Goal: Entertainment & Leisure: Consume media (video, audio)

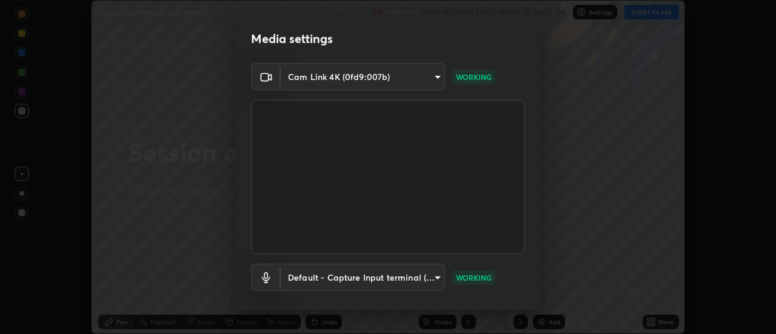
scroll to position [64, 0]
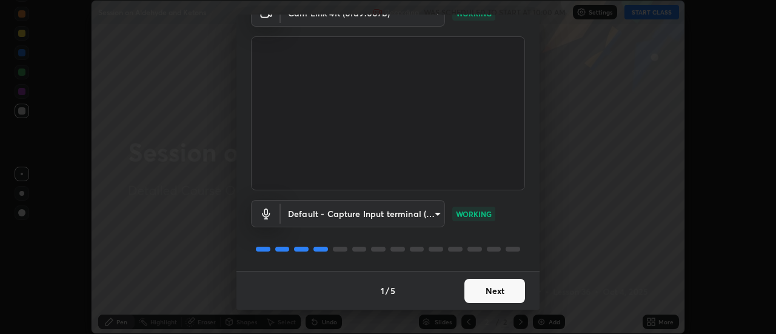
click at [502, 292] on button "Next" at bounding box center [494, 291] width 61 height 24
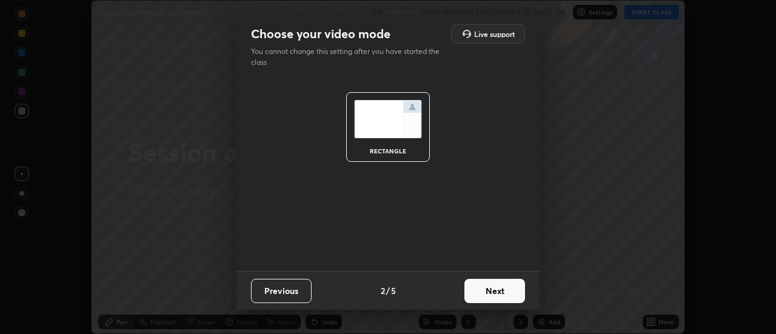
scroll to position [0, 0]
click at [501, 290] on button "Next" at bounding box center [494, 291] width 61 height 24
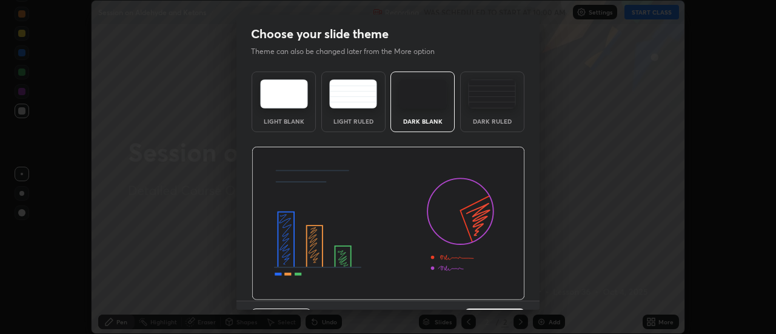
scroll to position [30, 0]
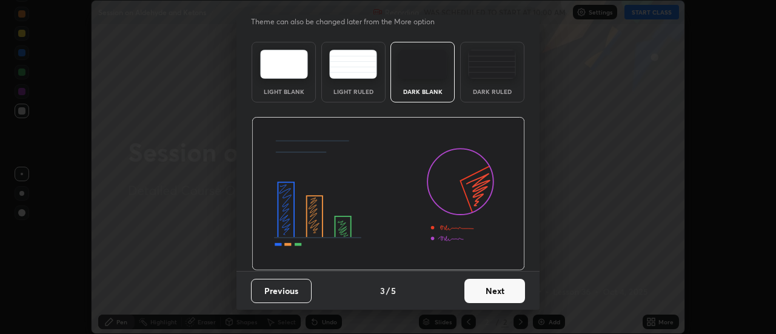
click at [495, 290] on button "Next" at bounding box center [494, 291] width 61 height 24
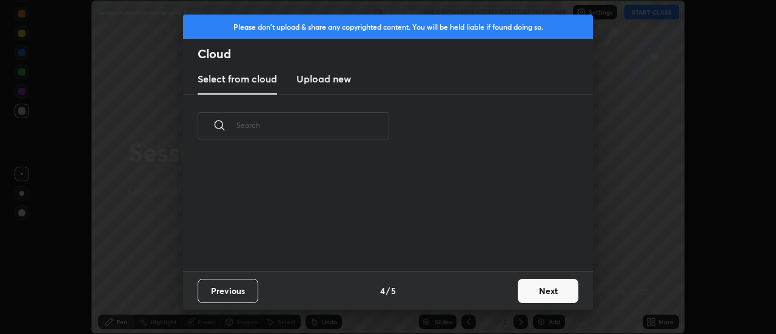
click at [493, 288] on div "Previous 4 / 5 Next" at bounding box center [388, 290] width 410 height 39
click at [495, 292] on div "Previous 4 / 5 Next" at bounding box center [388, 290] width 410 height 39
click at [547, 289] on button "Next" at bounding box center [548, 291] width 61 height 24
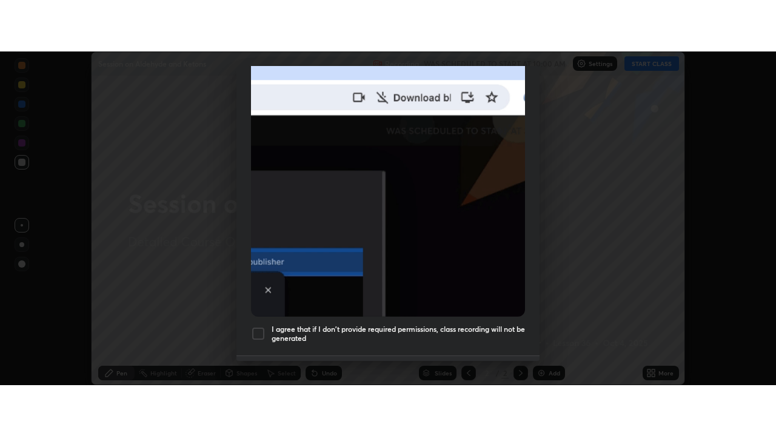
scroll to position [300, 0]
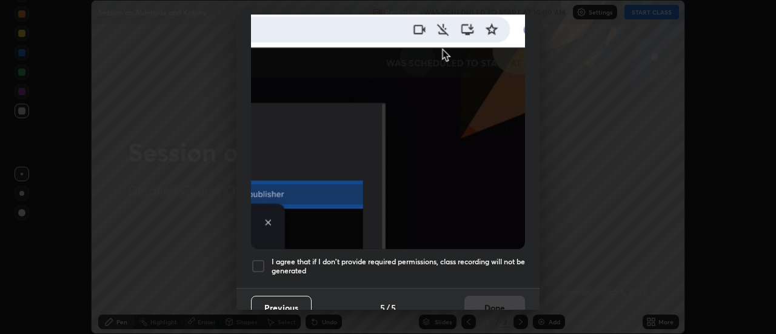
click at [496, 261] on h5 "I agree that if I don't provide required permissions, class recording will not …" at bounding box center [398, 266] width 253 height 19
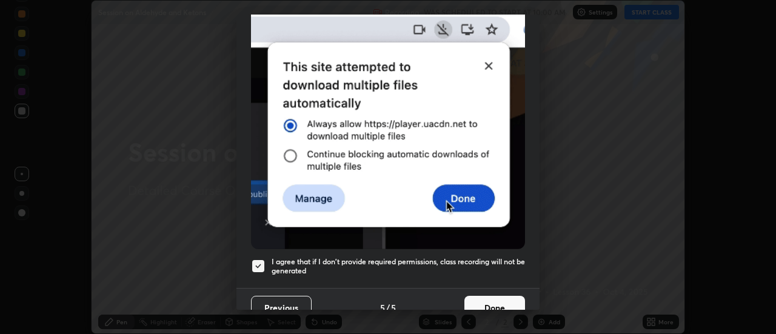
click at [504, 302] on button "Done" at bounding box center [494, 308] width 61 height 24
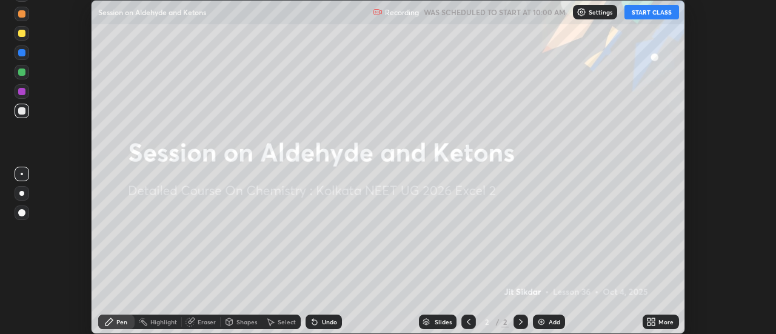
click at [662, 8] on button "START CLASS" at bounding box center [651, 12] width 55 height 15
click at [661, 319] on div "More" at bounding box center [665, 322] width 15 height 6
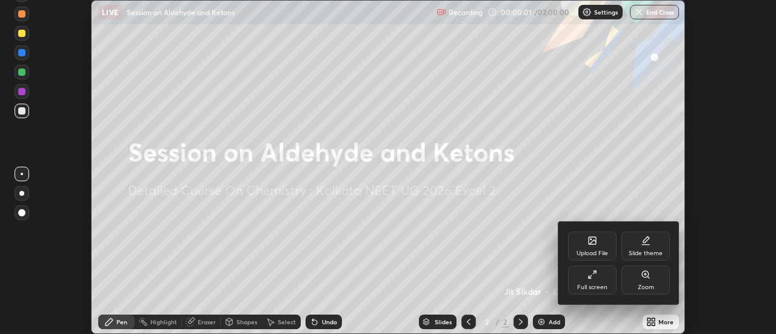
click at [602, 284] on div "Full screen" at bounding box center [592, 287] width 30 height 6
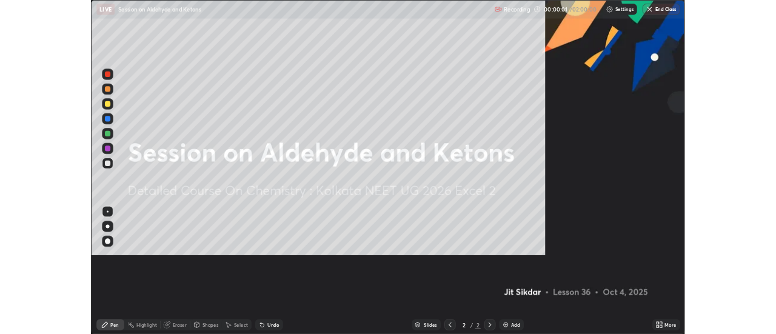
scroll to position [436, 776]
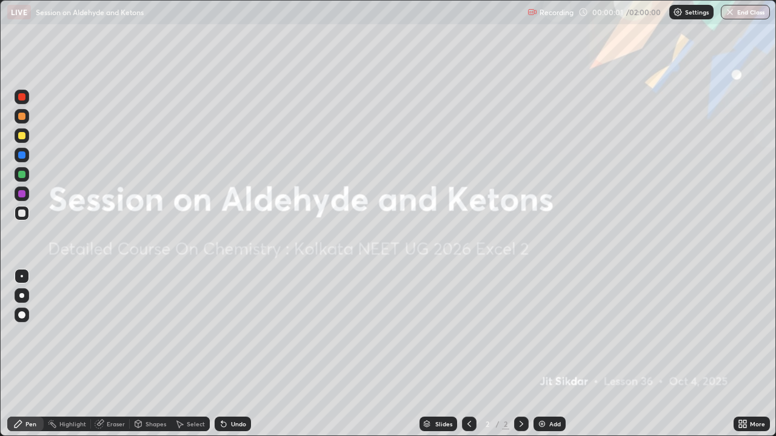
click at [555, 333] on div "Add" at bounding box center [555, 424] width 12 height 6
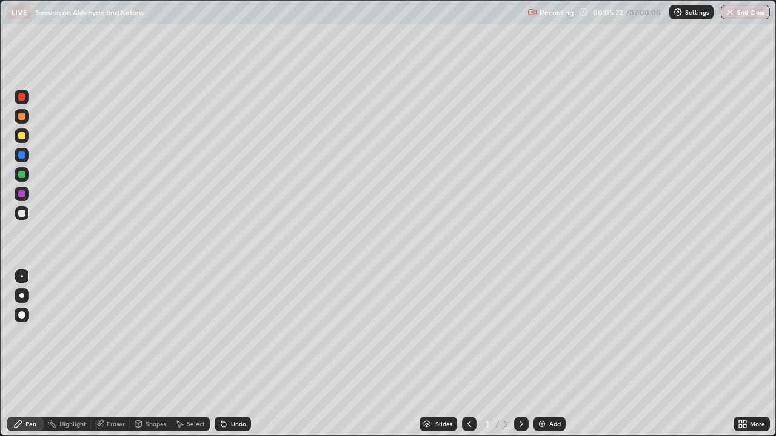
click at [22, 134] on div at bounding box center [21, 135] width 7 height 7
click at [231, 333] on div "Undo" at bounding box center [238, 424] width 15 height 6
click at [24, 216] on div at bounding box center [21, 213] width 7 height 7
click at [545, 333] on div "Add" at bounding box center [549, 424] width 32 height 15
click at [24, 139] on div at bounding box center [21, 135] width 7 height 7
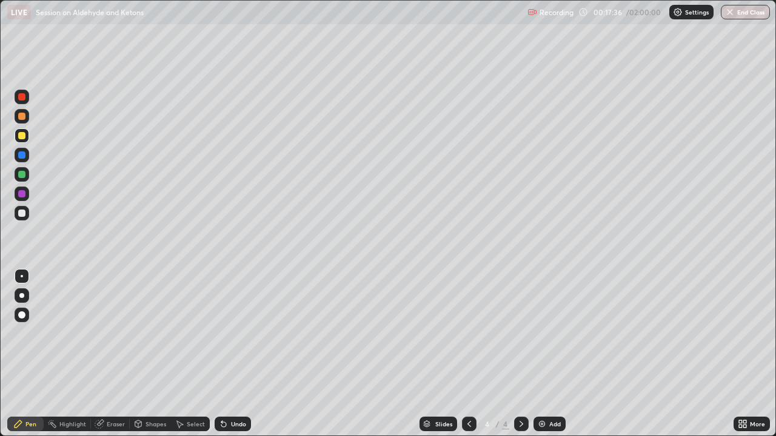
click at [26, 208] on div at bounding box center [22, 213] width 15 height 15
click at [547, 333] on div "Add" at bounding box center [549, 424] width 32 height 15
click at [22, 176] on div at bounding box center [21, 174] width 7 height 7
click at [468, 333] on icon at bounding box center [469, 424] width 10 height 10
click at [519, 333] on icon at bounding box center [521, 424] width 10 height 10
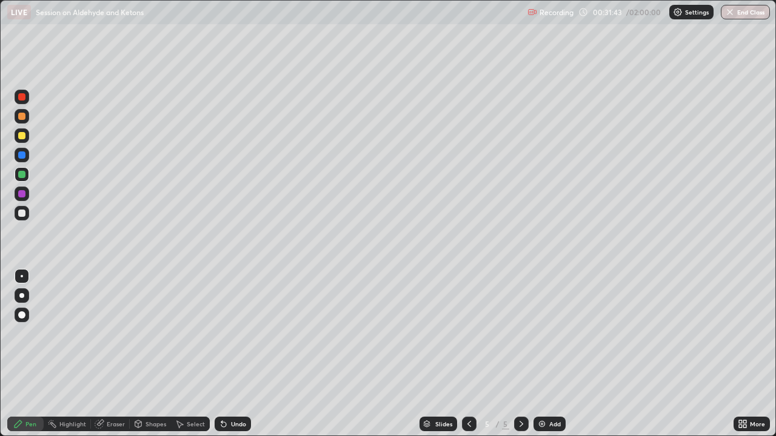
click at [464, 333] on icon at bounding box center [469, 424] width 10 height 10
click at [525, 333] on div at bounding box center [521, 424] width 15 height 15
click at [25, 219] on div at bounding box center [22, 213] width 15 height 15
click at [25, 215] on div at bounding box center [22, 213] width 15 height 15
click at [550, 333] on div "Add" at bounding box center [555, 424] width 12 height 6
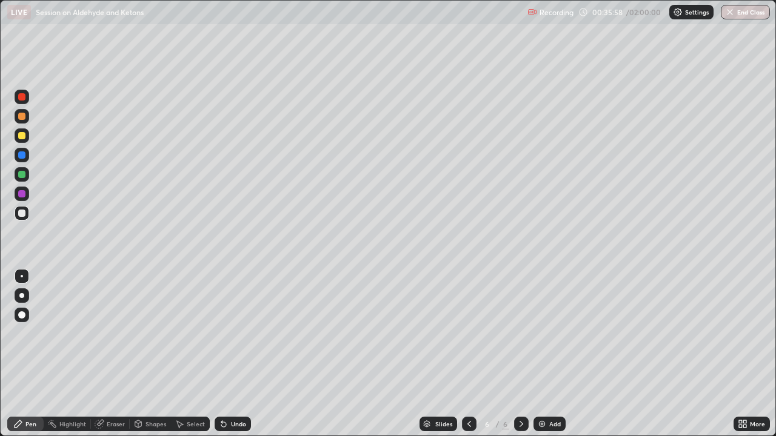
click at [22, 140] on div at bounding box center [22, 135] width 15 height 15
click at [26, 215] on div at bounding box center [22, 213] width 15 height 15
click at [25, 176] on div at bounding box center [21, 174] width 7 height 7
click at [24, 213] on div at bounding box center [21, 213] width 7 height 7
click at [23, 174] on div at bounding box center [21, 174] width 7 height 7
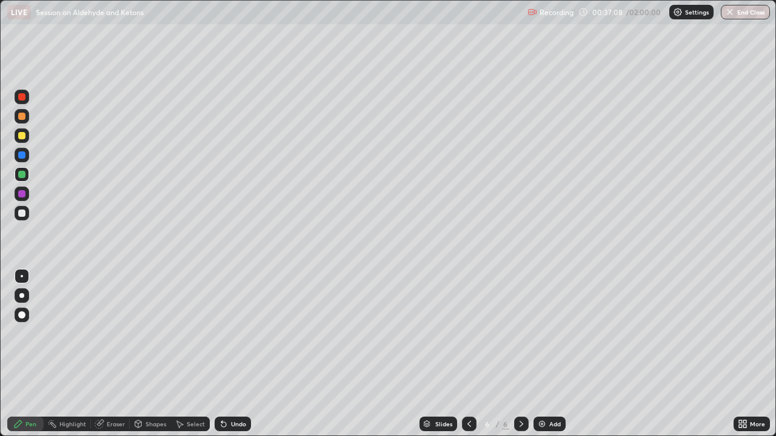
click at [30, 210] on div at bounding box center [21, 213] width 19 height 19
click at [23, 175] on div at bounding box center [21, 174] width 7 height 7
click at [24, 214] on div at bounding box center [21, 213] width 7 height 7
click at [19, 178] on div at bounding box center [21, 174] width 7 height 7
click at [23, 214] on div at bounding box center [21, 213] width 7 height 7
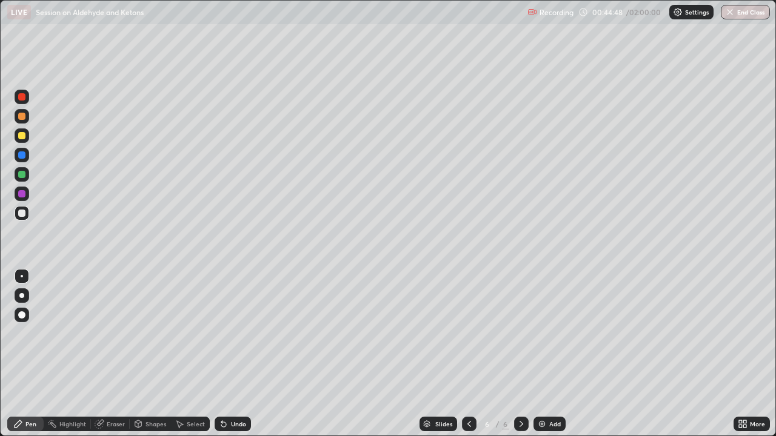
click at [541, 333] on img at bounding box center [542, 424] width 10 height 10
click at [22, 173] on div at bounding box center [21, 174] width 7 height 7
click at [22, 212] on div at bounding box center [21, 213] width 7 height 7
click at [25, 180] on div at bounding box center [22, 174] width 15 height 15
click at [24, 213] on div at bounding box center [21, 213] width 7 height 7
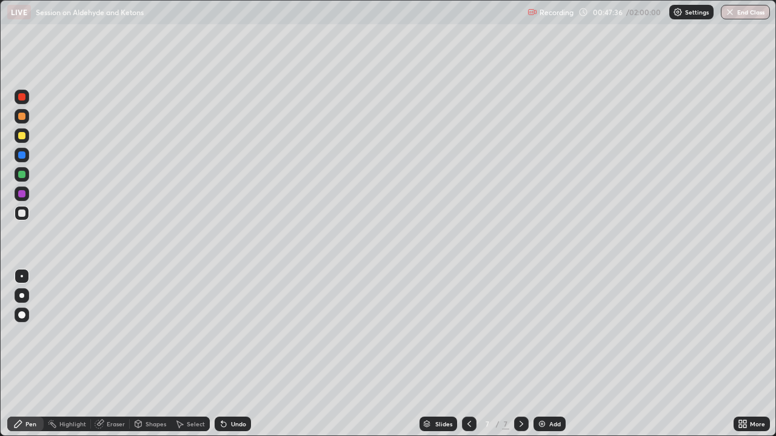
click at [555, 333] on div "Add" at bounding box center [555, 424] width 12 height 6
click at [23, 133] on div at bounding box center [21, 135] width 7 height 7
click at [470, 333] on icon at bounding box center [469, 424] width 10 height 10
click at [520, 333] on icon at bounding box center [521, 424] width 10 height 10
click at [21, 174] on div at bounding box center [21, 174] width 7 height 7
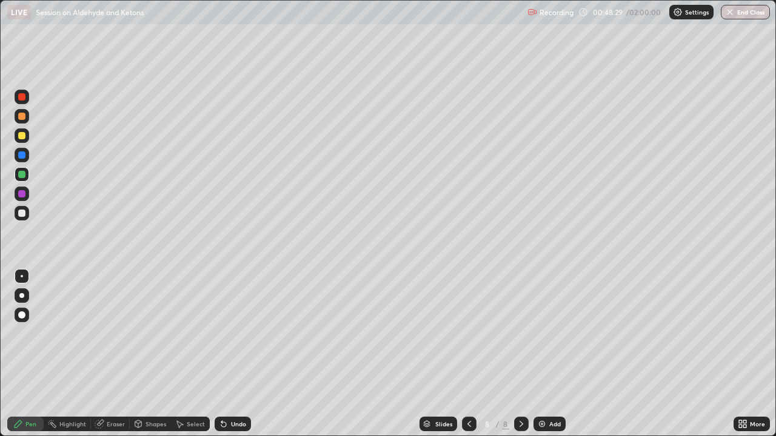
click at [22, 211] on div at bounding box center [21, 213] width 7 height 7
click at [471, 333] on div at bounding box center [469, 424] width 15 height 24
click at [469, 333] on div at bounding box center [469, 424] width 15 height 15
click at [518, 333] on icon at bounding box center [521, 424] width 10 height 10
click at [519, 333] on icon at bounding box center [521, 424] width 10 height 10
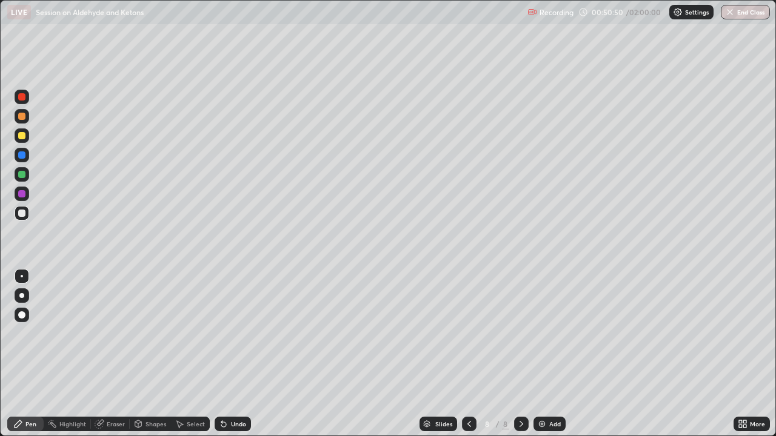
click at [235, 333] on div "Undo" at bounding box center [238, 424] width 15 height 6
click at [26, 180] on div at bounding box center [22, 174] width 15 height 15
click at [25, 215] on div at bounding box center [22, 213] width 15 height 15
click at [29, 178] on div at bounding box center [21, 174] width 19 height 19
click at [22, 215] on div at bounding box center [21, 213] width 7 height 7
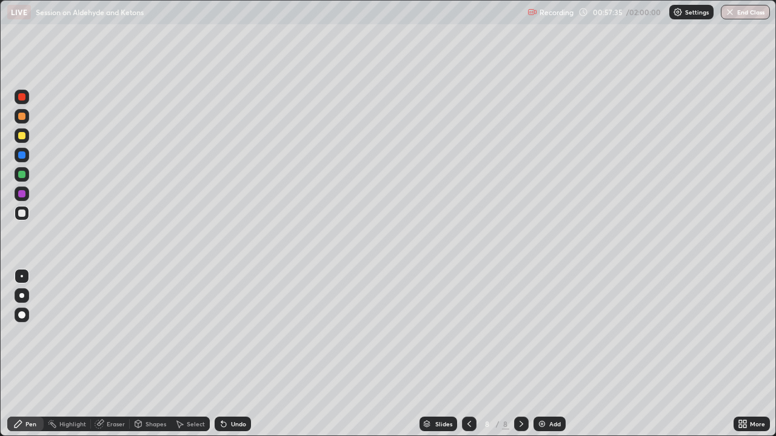
click at [544, 333] on div "Add" at bounding box center [549, 424] width 32 height 15
click at [20, 179] on div at bounding box center [22, 174] width 15 height 15
click at [24, 216] on div at bounding box center [21, 213] width 7 height 7
click at [21, 177] on div at bounding box center [21, 174] width 7 height 7
click at [21, 213] on div at bounding box center [21, 213] width 7 height 7
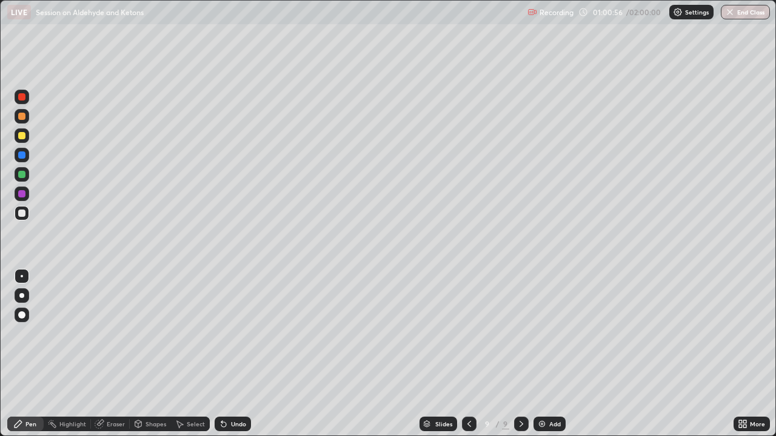
click at [110, 333] on div "Eraser" at bounding box center [116, 424] width 18 height 6
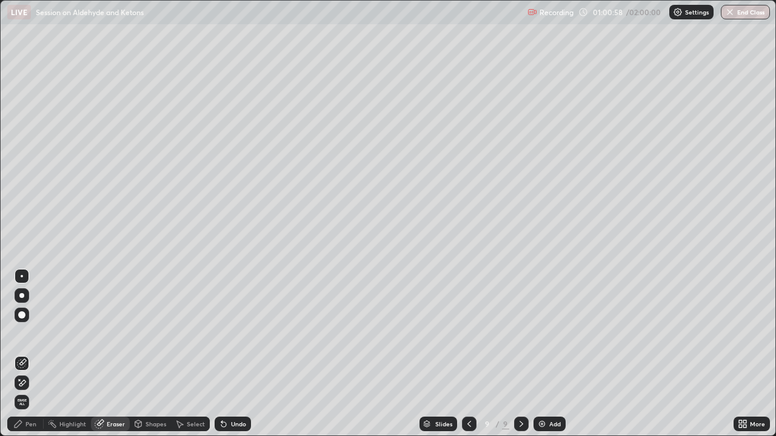
click at [37, 333] on div "Pen" at bounding box center [25, 424] width 36 height 15
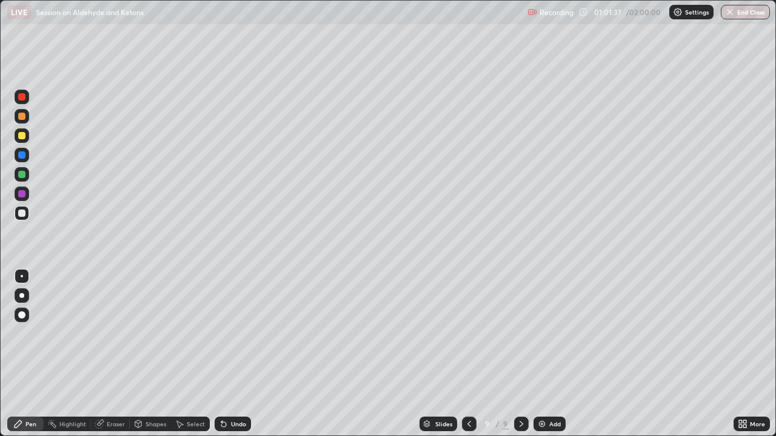
click at [107, 333] on div "Eraser" at bounding box center [116, 424] width 18 height 6
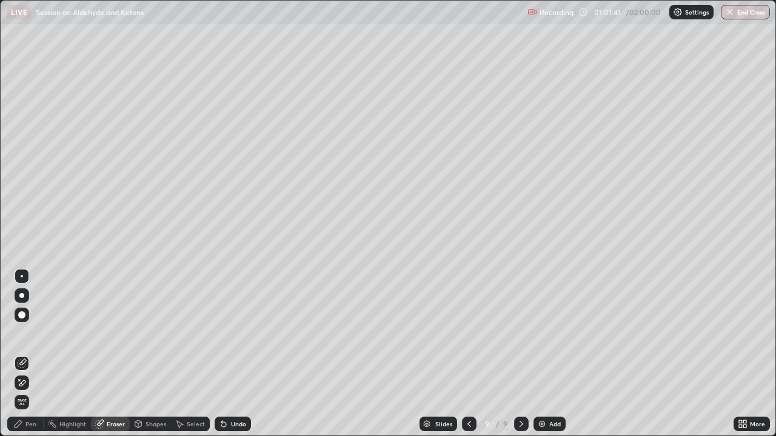
click at [28, 333] on div "Pen" at bounding box center [25, 424] width 36 height 24
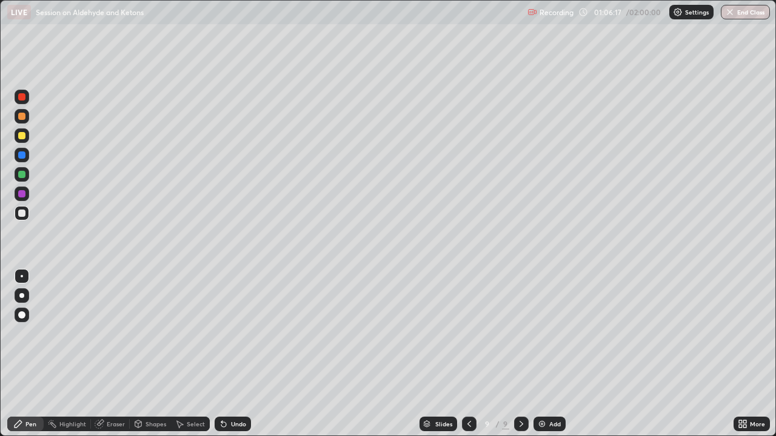
click at [551, 333] on div "Add" at bounding box center [555, 424] width 12 height 6
click at [24, 173] on div at bounding box center [21, 174] width 7 height 7
click at [25, 135] on div at bounding box center [21, 135] width 7 height 7
click at [23, 173] on div at bounding box center [21, 174] width 7 height 7
click at [19, 214] on div at bounding box center [21, 213] width 7 height 7
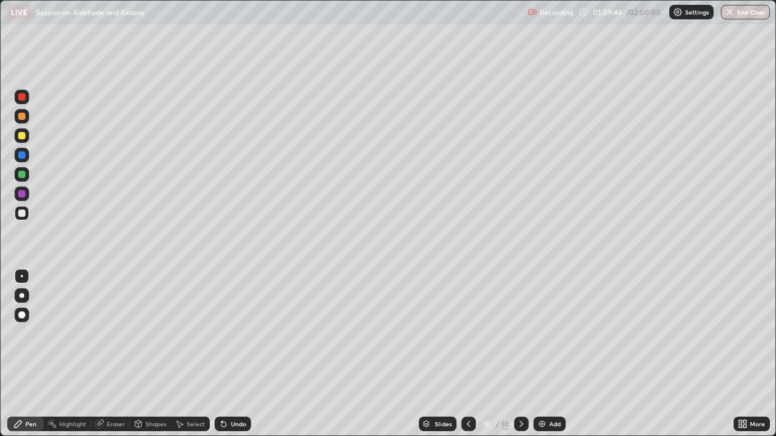
click at [24, 176] on div at bounding box center [21, 174] width 7 height 7
click at [19, 218] on div at bounding box center [22, 213] width 15 height 15
click at [542, 333] on img at bounding box center [542, 424] width 10 height 10
click at [25, 135] on div at bounding box center [22, 135] width 15 height 15
click at [21, 215] on div at bounding box center [21, 213] width 7 height 7
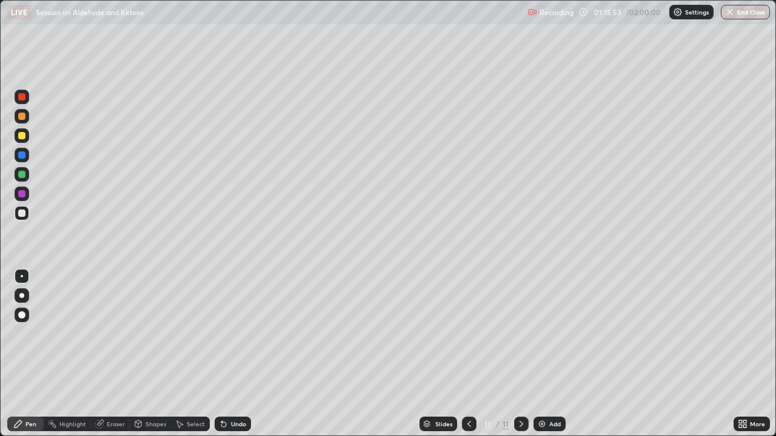
click at [23, 215] on div at bounding box center [21, 213] width 7 height 7
click at [21, 135] on div at bounding box center [21, 135] width 7 height 7
click at [24, 172] on div at bounding box center [21, 174] width 7 height 7
click at [24, 212] on div at bounding box center [21, 213] width 7 height 7
click at [23, 175] on div at bounding box center [21, 174] width 7 height 7
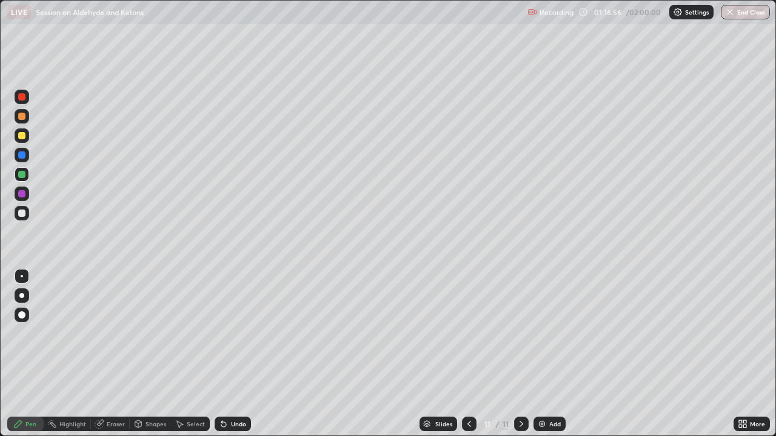
click at [25, 219] on div at bounding box center [22, 213] width 15 height 15
click at [23, 170] on div at bounding box center [22, 174] width 15 height 15
click at [20, 216] on div at bounding box center [21, 213] width 7 height 7
click at [19, 176] on div at bounding box center [21, 174] width 7 height 7
click at [19, 218] on div at bounding box center [22, 213] width 15 height 15
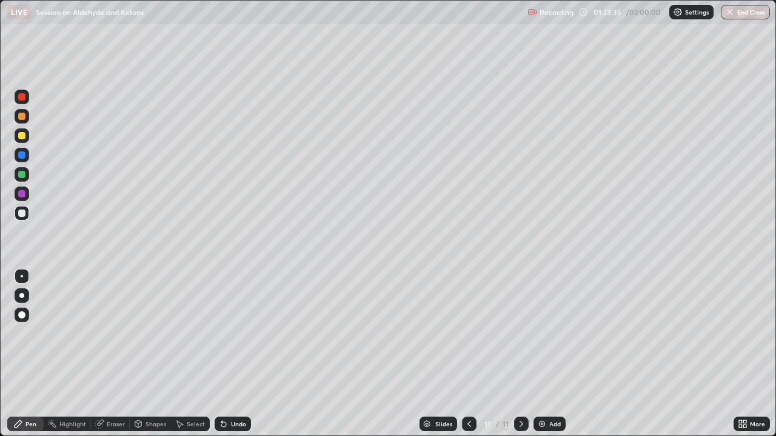
click at [548, 333] on div "Add" at bounding box center [549, 424] width 32 height 15
click at [22, 174] on div at bounding box center [21, 174] width 7 height 7
click at [22, 213] on div at bounding box center [21, 213] width 7 height 7
click at [234, 333] on div "Undo" at bounding box center [233, 424] width 36 height 15
click at [227, 333] on div "Undo" at bounding box center [233, 424] width 36 height 15
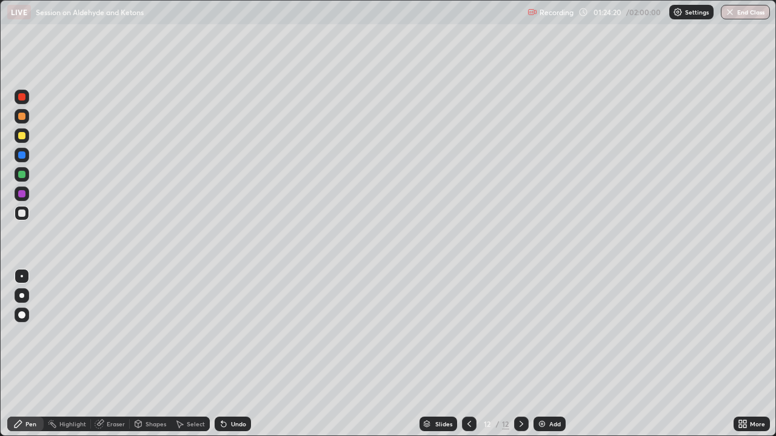
click at [21, 175] on div at bounding box center [21, 174] width 7 height 7
click at [22, 212] on div at bounding box center [21, 213] width 7 height 7
click at [25, 175] on div at bounding box center [21, 174] width 7 height 7
click at [21, 216] on div at bounding box center [21, 213] width 7 height 7
click at [544, 333] on img at bounding box center [542, 424] width 10 height 10
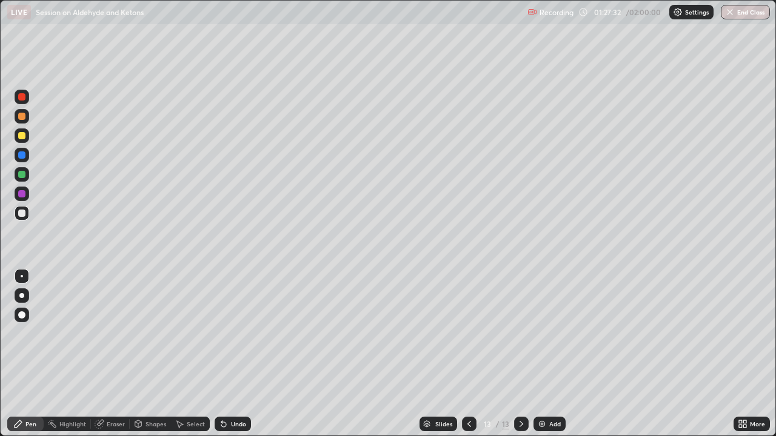
click at [32, 172] on div "Erase all" at bounding box center [21, 218] width 29 height 388
click at [21, 168] on div at bounding box center [22, 174] width 15 height 15
click at [23, 215] on div at bounding box center [21, 213] width 7 height 7
click at [24, 169] on div at bounding box center [22, 174] width 15 height 15
click at [234, 333] on div "Undo" at bounding box center [238, 424] width 15 height 6
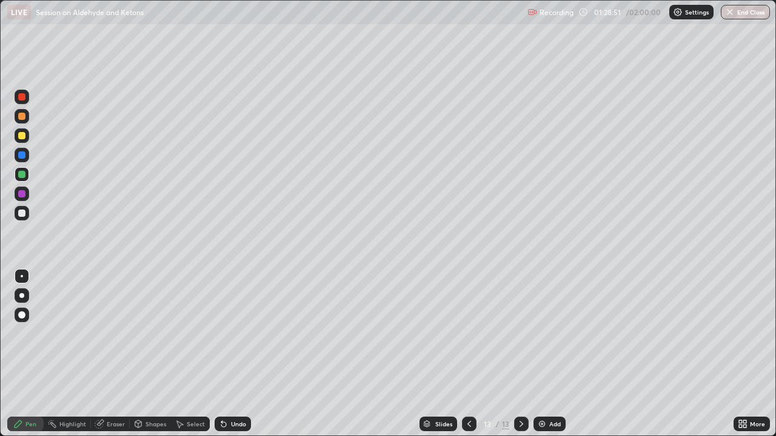
click at [24, 216] on div at bounding box center [21, 213] width 7 height 7
click at [24, 175] on div at bounding box center [21, 174] width 7 height 7
click at [21, 212] on div at bounding box center [21, 213] width 7 height 7
click at [545, 333] on img at bounding box center [542, 424] width 10 height 10
click at [26, 135] on div at bounding box center [22, 135] width 15 height 15
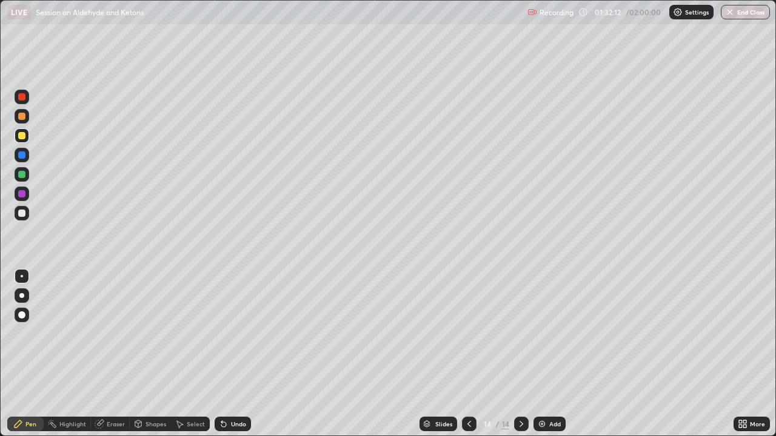
click at [24, 173] on div at bounding box center [21, 174] width 7 height 7
click at [19, 219] on div at bounding box center [22, 213] width 15 height 15
click at [22, 176] on div at bounding box center [21, 174] width 7 height 7
click at [25, 213] on div at bounding box center [21, 213] width 7 height 7
click at [240, 333] on div "Undo" at bounding box center [233, 424] width 36 height 15
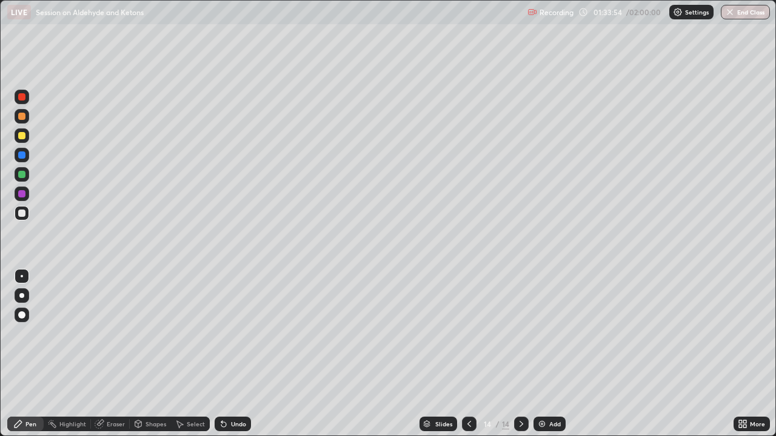
click at [26, 178] on div at bounding box center [22, 174] width 15 height 15
click at [21, 215] on div at bounding box center [21, 213] width 7 height 7
click at [544, 333] on div "Add" at bounding box center [549, 424] width 32 height 15
click at [25, 173] on div at bounding box center [21, 174] width 7 height 7
click at [22, 210] on div at bounding box center [21, 213] width 7 height 7
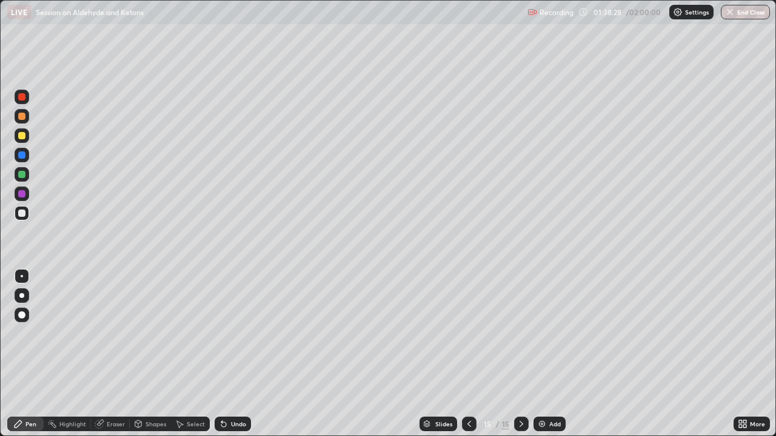
click at [21, 169] on div at bounding box center [22, 174] width 15 height 15
click at [21, 213] on div at bounding box center [21, 213] width 7 height 7
click at [543, 333] on img at bounding box center [542, 424] width 10 height 10
click at [20, 175] on div at bounding box center [21, 174] width 7 height 7
click at [19, 213] on div at bounding box center [21, 213] width 7 height 7
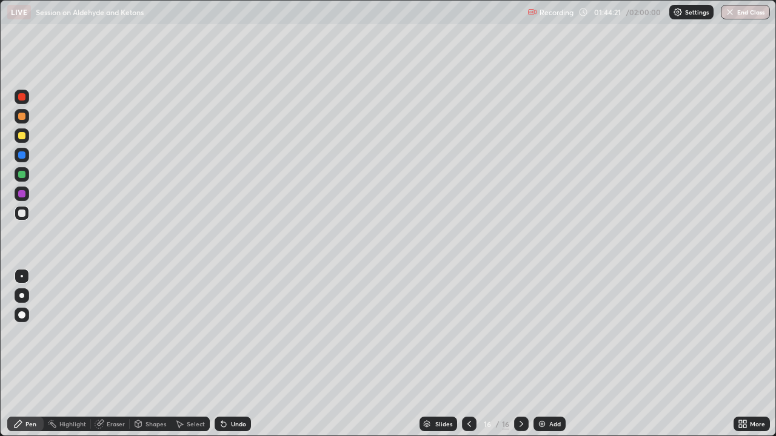
click at [22, 177] on div at bounding box center [21, 174] width 7 height 7
click at [232, 333] on div "Undo" at bounding box center [233, 424] width 36 height 15
click at [232, 333] on div "Undo" at bounding box center [238, 424] width 15 height 6
click at [231, 333] on div "Undo" at bounding box center [238, 424] width 15 height 6
click at [235, 333] on div "Undo" at bounding box center [233, 424] width 36 height 15
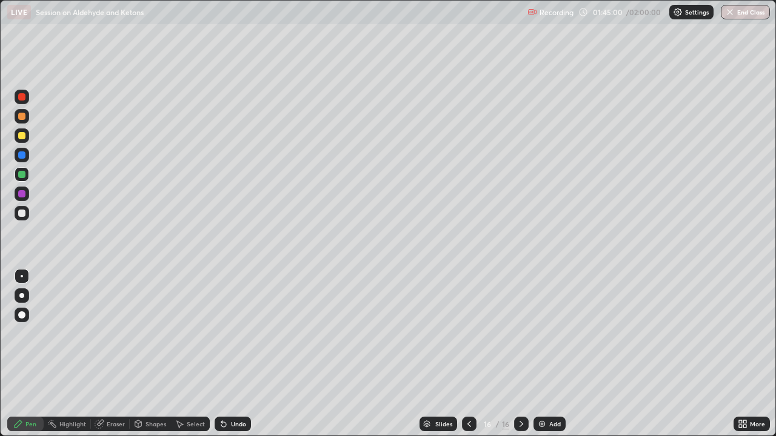
click at [22, 213] on div at bounding box center [21, 213] width 7 height 7
click at [23, 178] on div at bounding box center [21, 174] width 7 height 7
click at [235, 333] on div "Undo" at bounding box center [238, 424] width 15 height 6
click at [231, 333] on div "Undo" at bounding box center [238, 424] width 15 height 6
click at [22, 215] on div at bounding box center [21, 213] width 7 height 7
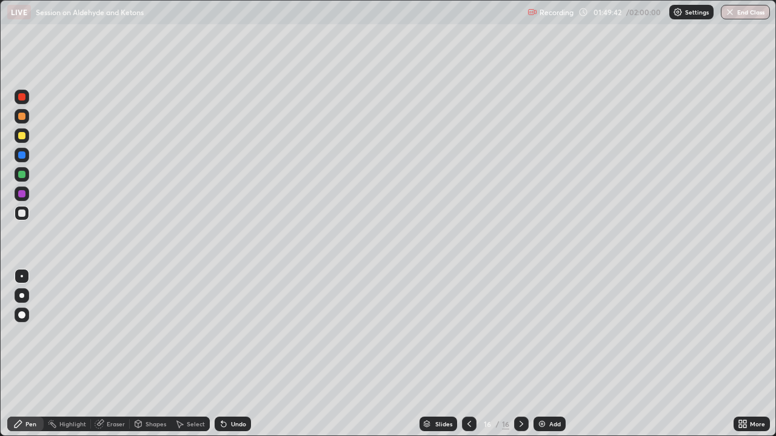
click at [560, 333] on div "Add" at bounding box center [549, 424] width 32 height 15
click at [473, 333] on div at bounding box center [469, 424] width 15 height 15
click at [519, 333] on icon at bounding box center [521, 424] width 10 height 10
click at [22, 175] on div at bounding box center [21, 174] width 7 height 7
click at [22, 213] on div at bounding box center [21, 213] width 7 height 7
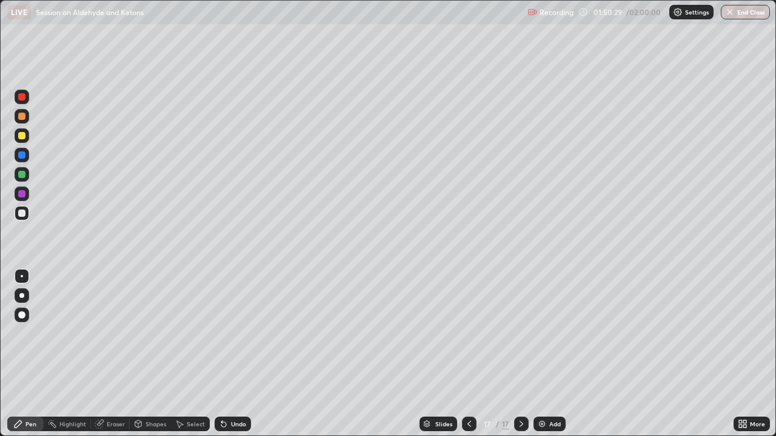
click at [21, 173] on div at bounding box center [21, 174] width 7 height 7
click at [22, 212] on div at bounding box center [21, 213] width 7 height 7
click at [23, 177] on div at bounding box center [21, 174] width 7 height 7
click at [22, 212] on div at bounding box center [21, 213] width 7 height 7
click at [735, 14] on button "End Class" at bounding box center [745, 12] width 49 height 15
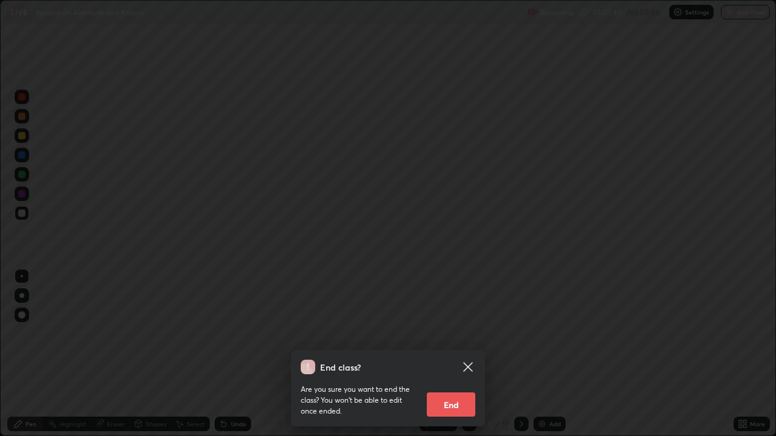
click at [452, 333] on button "End" at bounding box center [451, 405] width 48 height 24
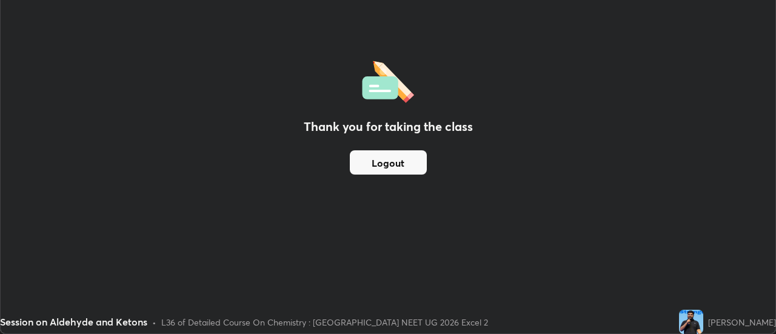
scroll to position [60270, 59828]
